Goal: Information Seeking & Learning: Learn about a topic

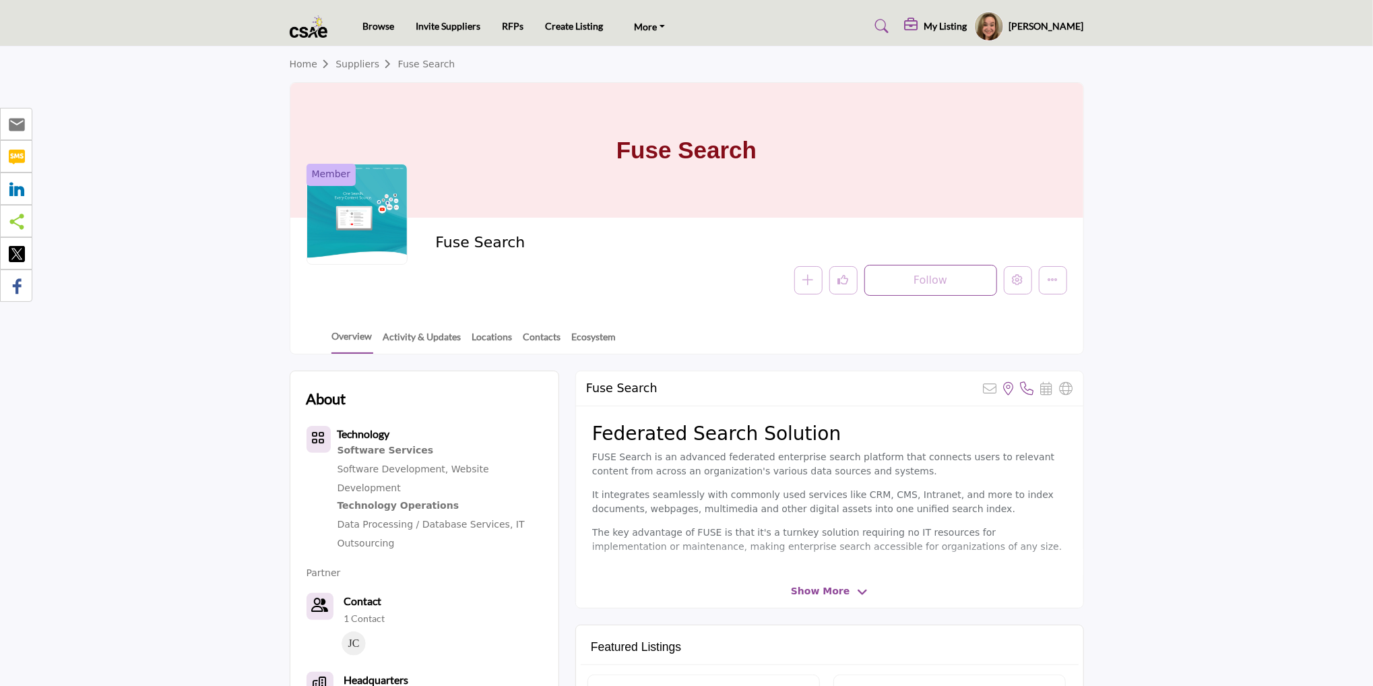
click at [315, 29] on img at bounding box center [312, 27] width 45 height 22
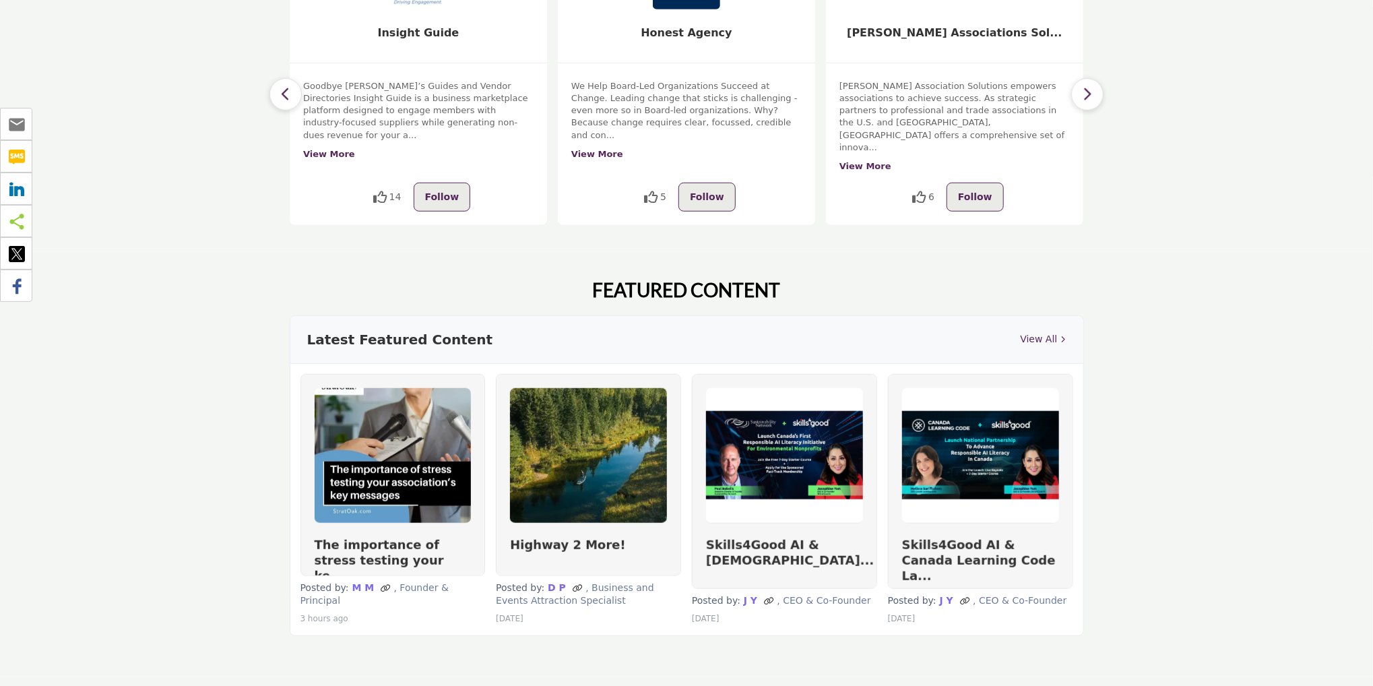
scroll to position [674, 0]
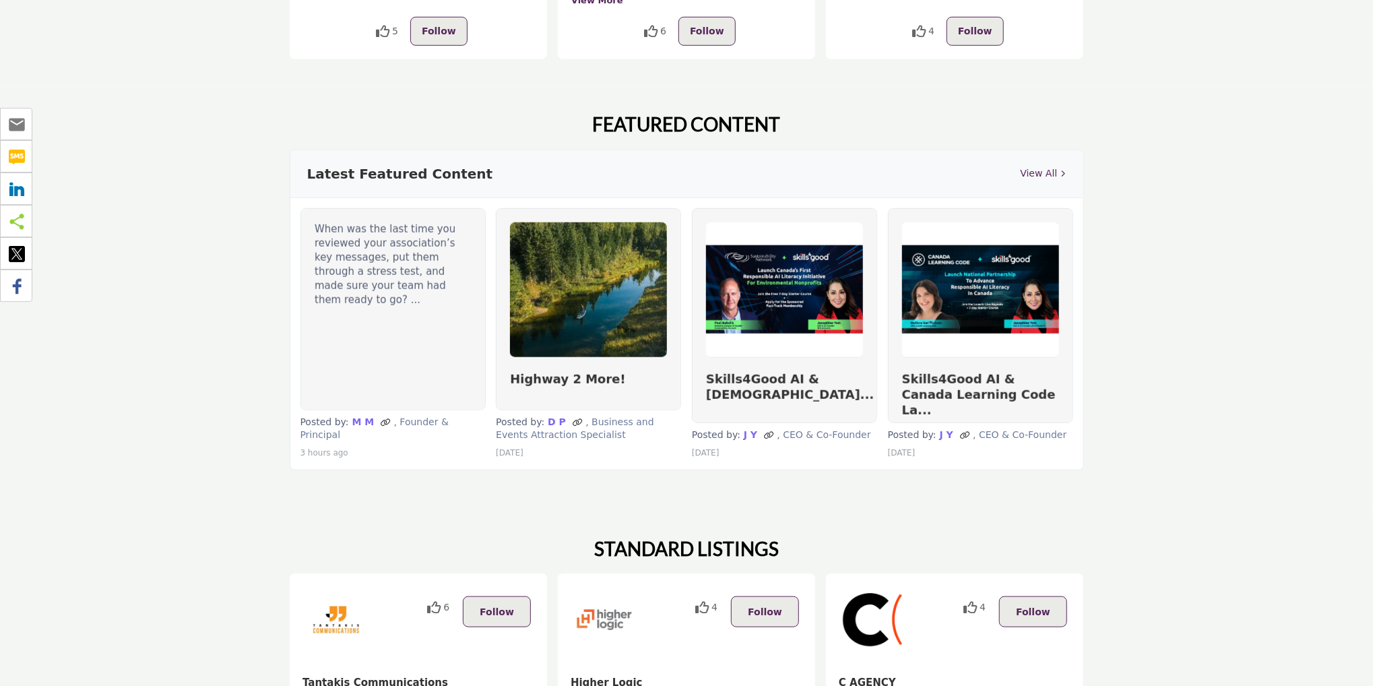
click at [337, 268] on div "When was the last time you reviewed your association’s key messages, put them t…" at bounding box center [393, 264] width 157 height 85
